Goal: Task Accomplishment & Management: Manage account settings

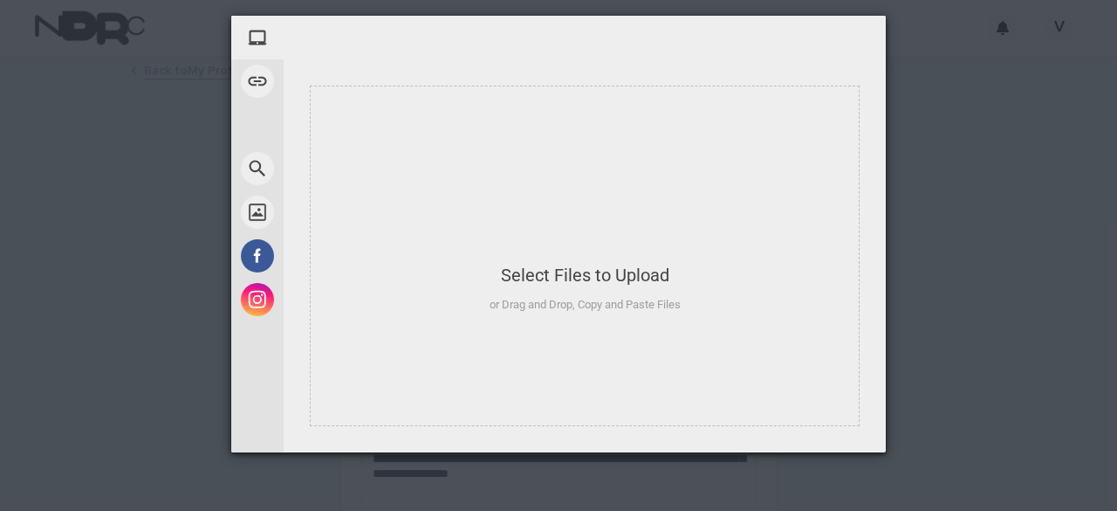
scroll to position [1225, 0]
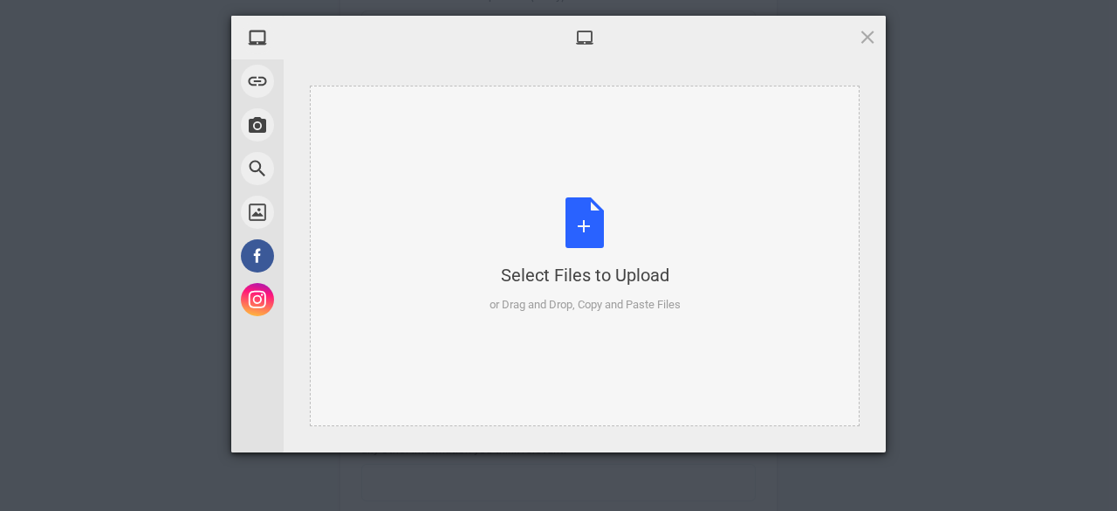
click at [587, 228] on div "Select Files to Upload or Drag and Drop, Copy and Paste Files" at bounding box center [585, 255] width 191 height 116
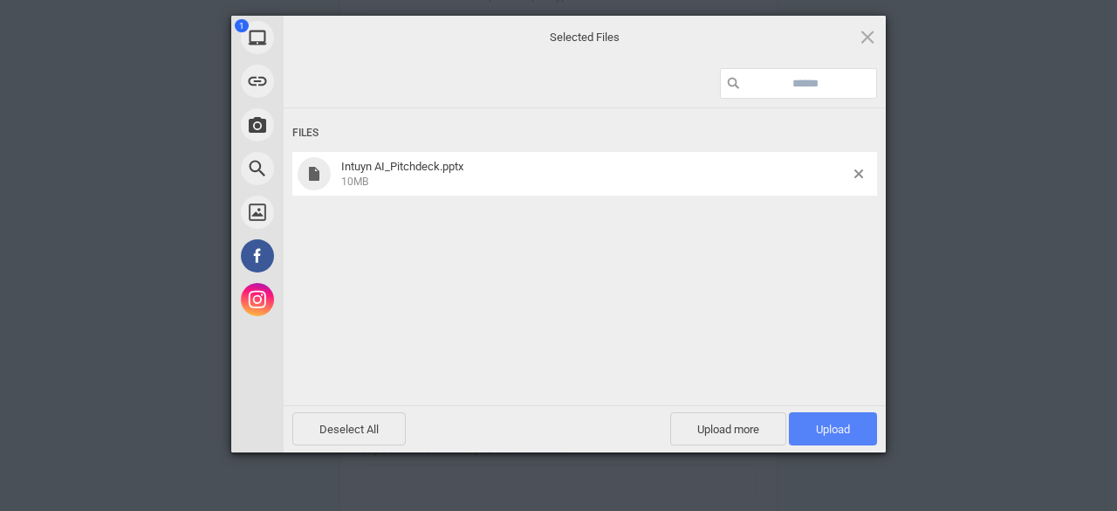
click at [832, 429] on span "Upload 1" at bounding box center [833, 428] width 34 height 13
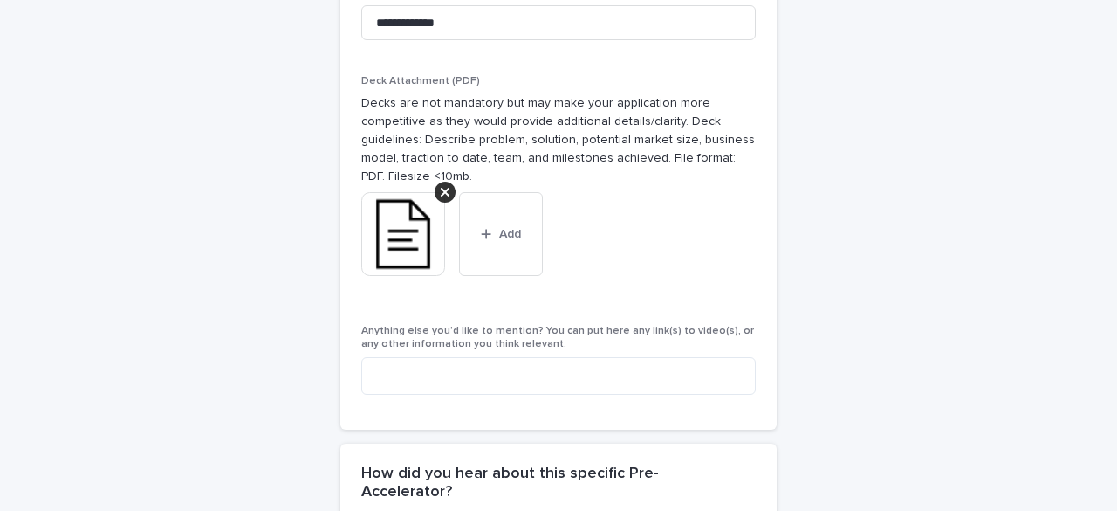
scroll to position [1393, 0]
click at [384, 231] on img at bounding box center [403, 236] width 84 height 84
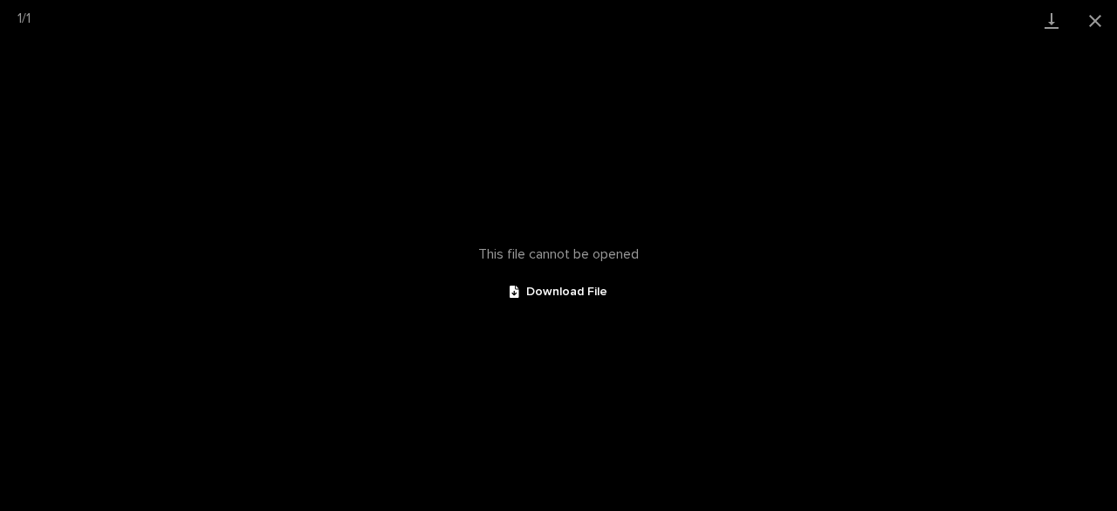
click at [192, 179] on div "This file cannot be opened Download File" at bounding box center [558, 276] width 1117 height 470
click at [1048, 17] on link "Download" at bounding box center [1052, 20] width 44 height 41
click at [1091, 25] on button "Close gallery" at bounding box center [1095, 20] width 44 height 41
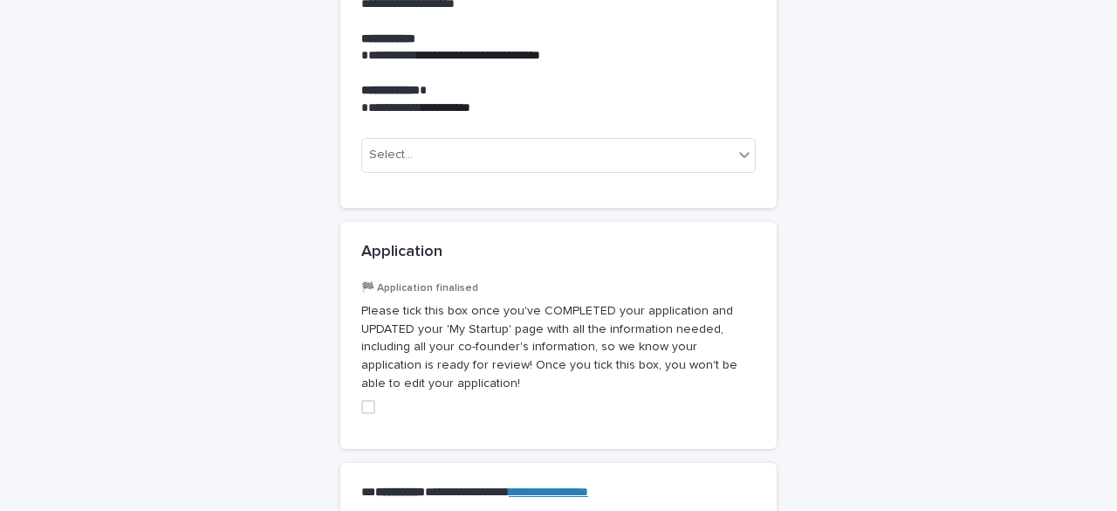
scroll to position [2196, 0]
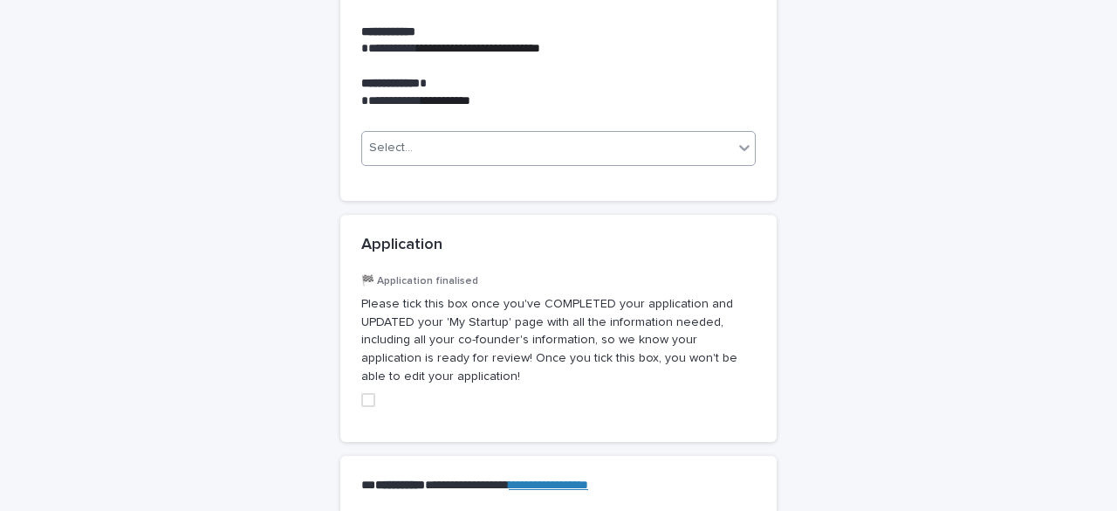
click at [644, 134] on div "Select..." at bounding box center [547, 148] width 371 height 29
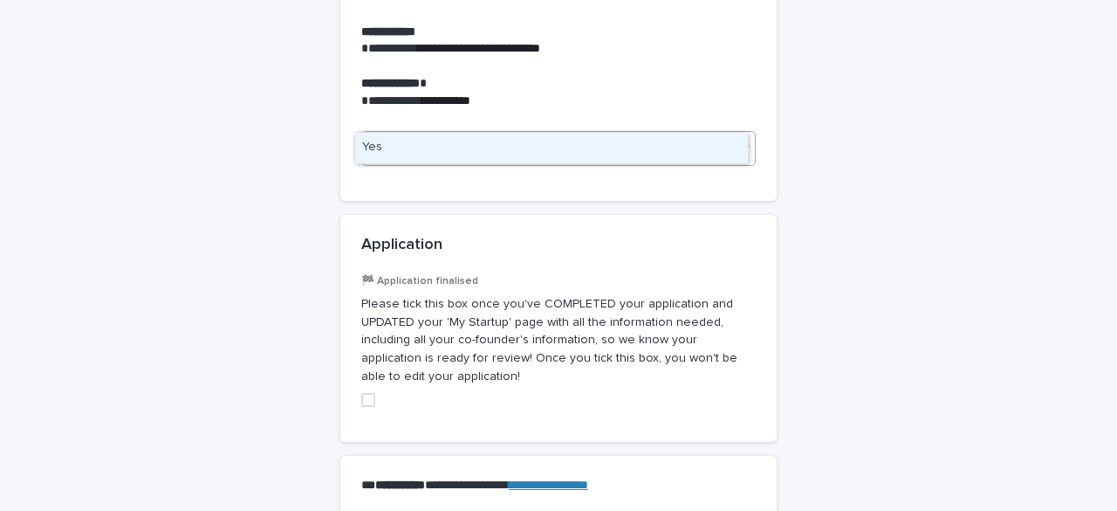
click at [583, 144] on div "Yes" at bounding box center [551, 148] width 393 height 31
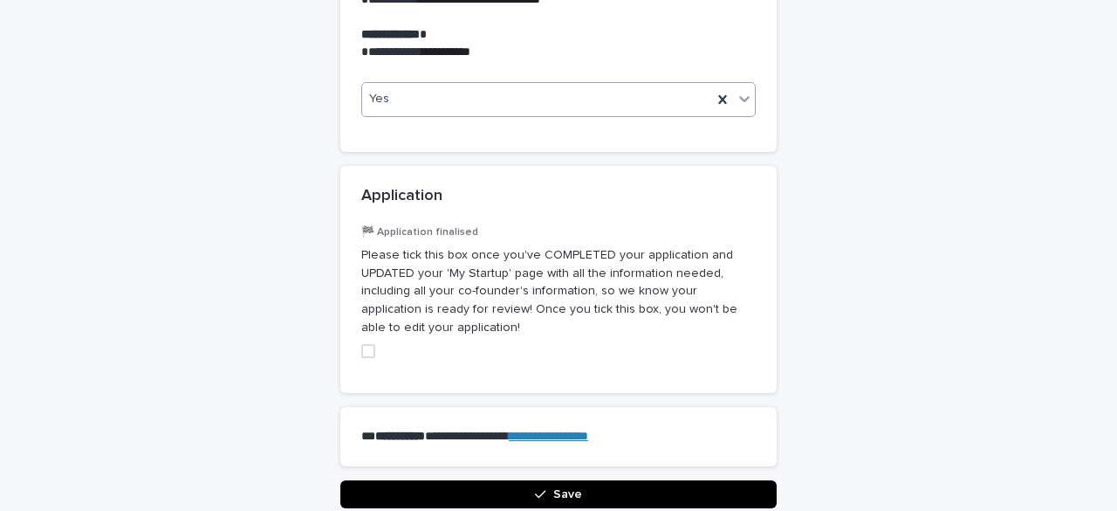
scroll to position [2246, 0]
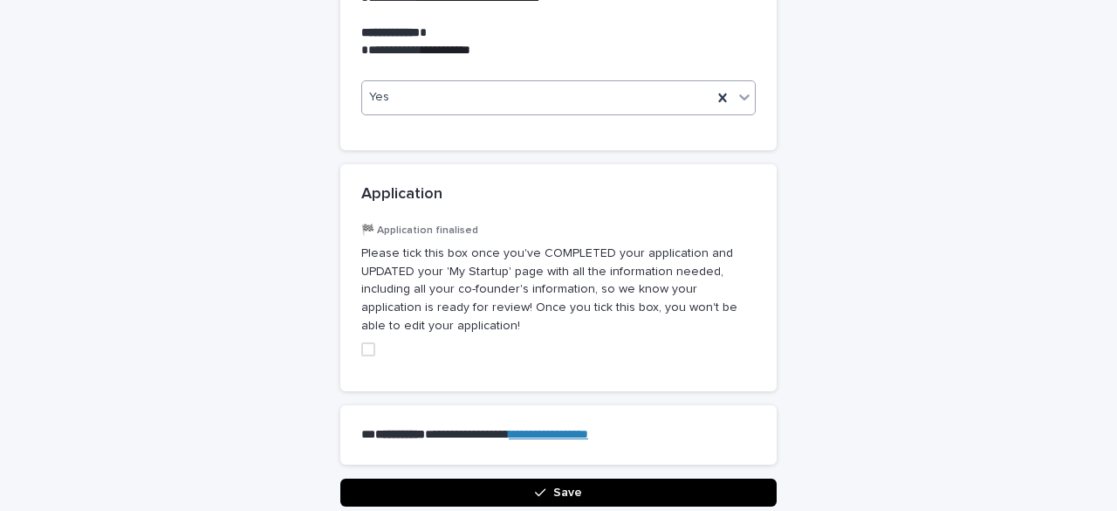
click at [362, 342] on span at bounding box center [368, 349] width 14 height 14
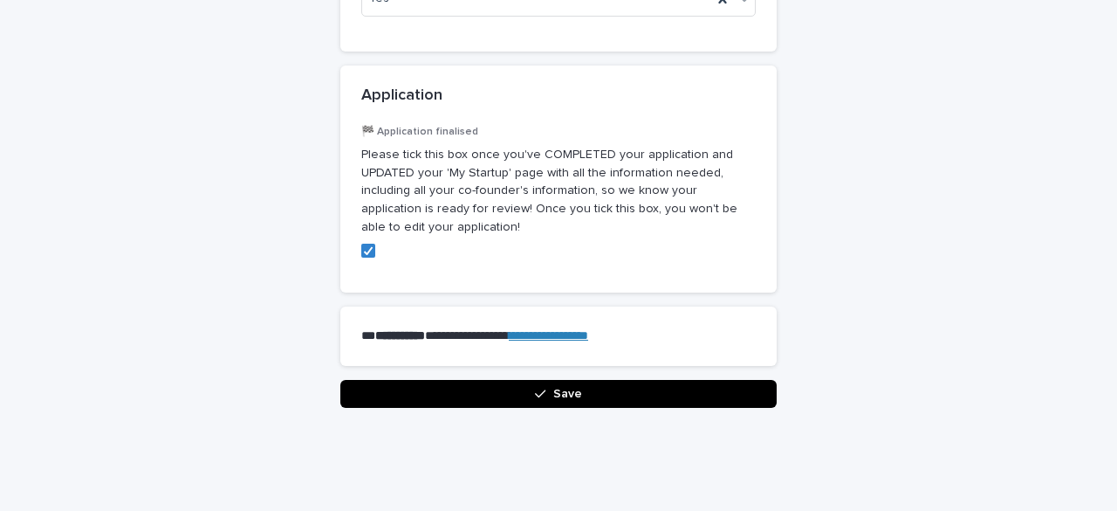
click at [496, 380] on button "Save" at bounding box center [558, 394] width 436 height 28
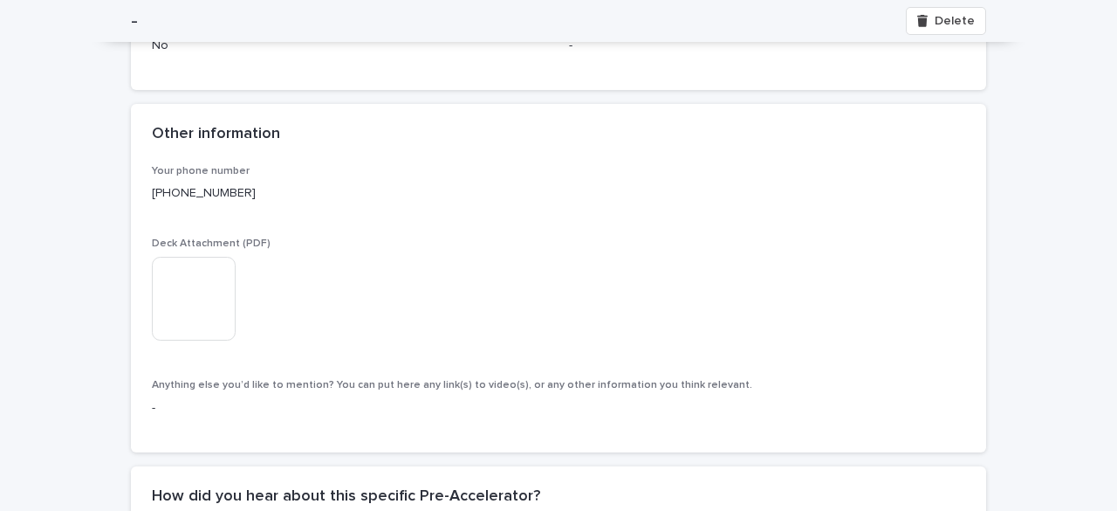
scroll to position [931, 0]
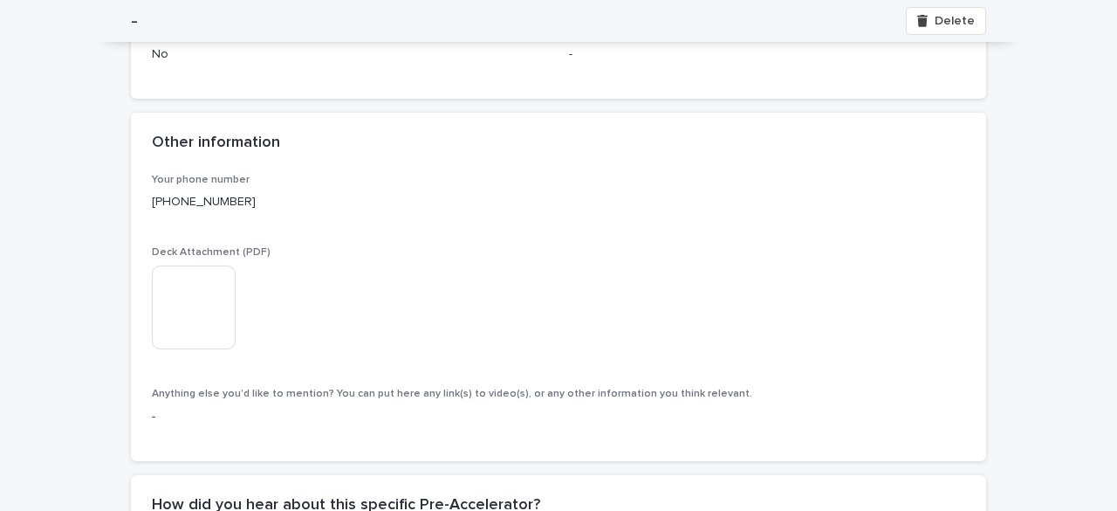
click at [180, 298] on img at bounding box center [194, 307] width 84 height 84
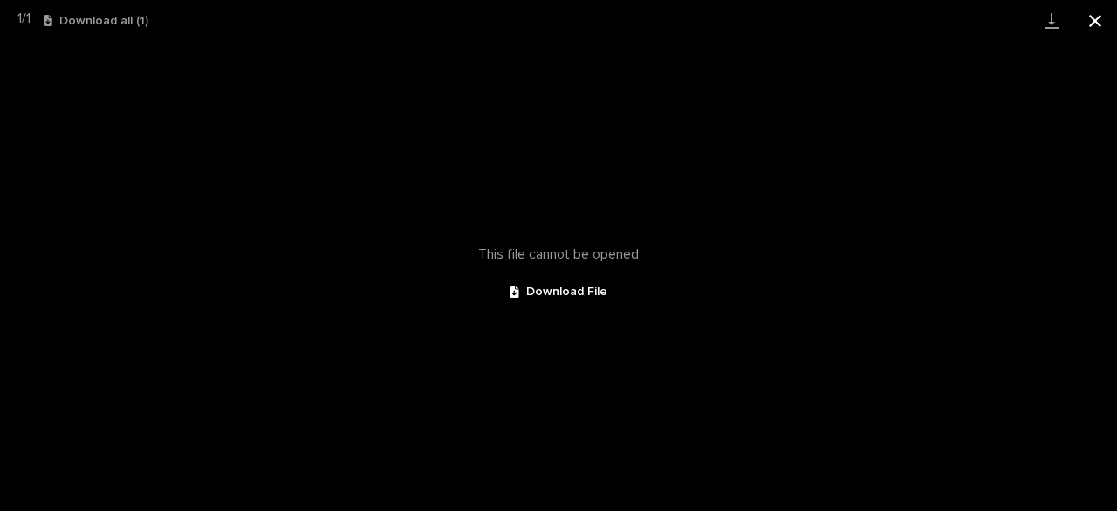
click at [1091, 17] on button "Close gallery" at bounding box center [1095, 20] width 44 height 41
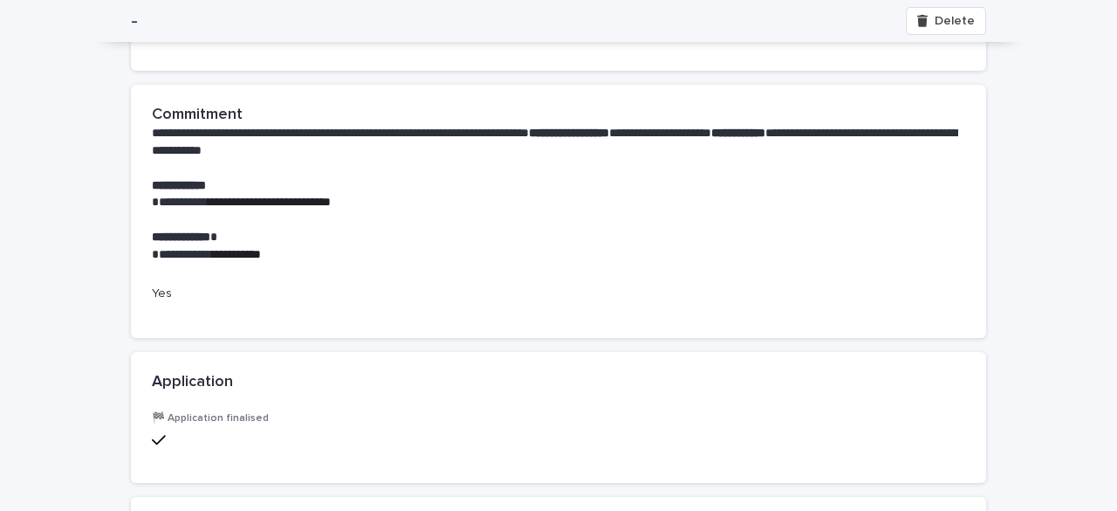
scroll to position [1479, 0]
